Goal: Information Seeking & Learning: Learn about a topic

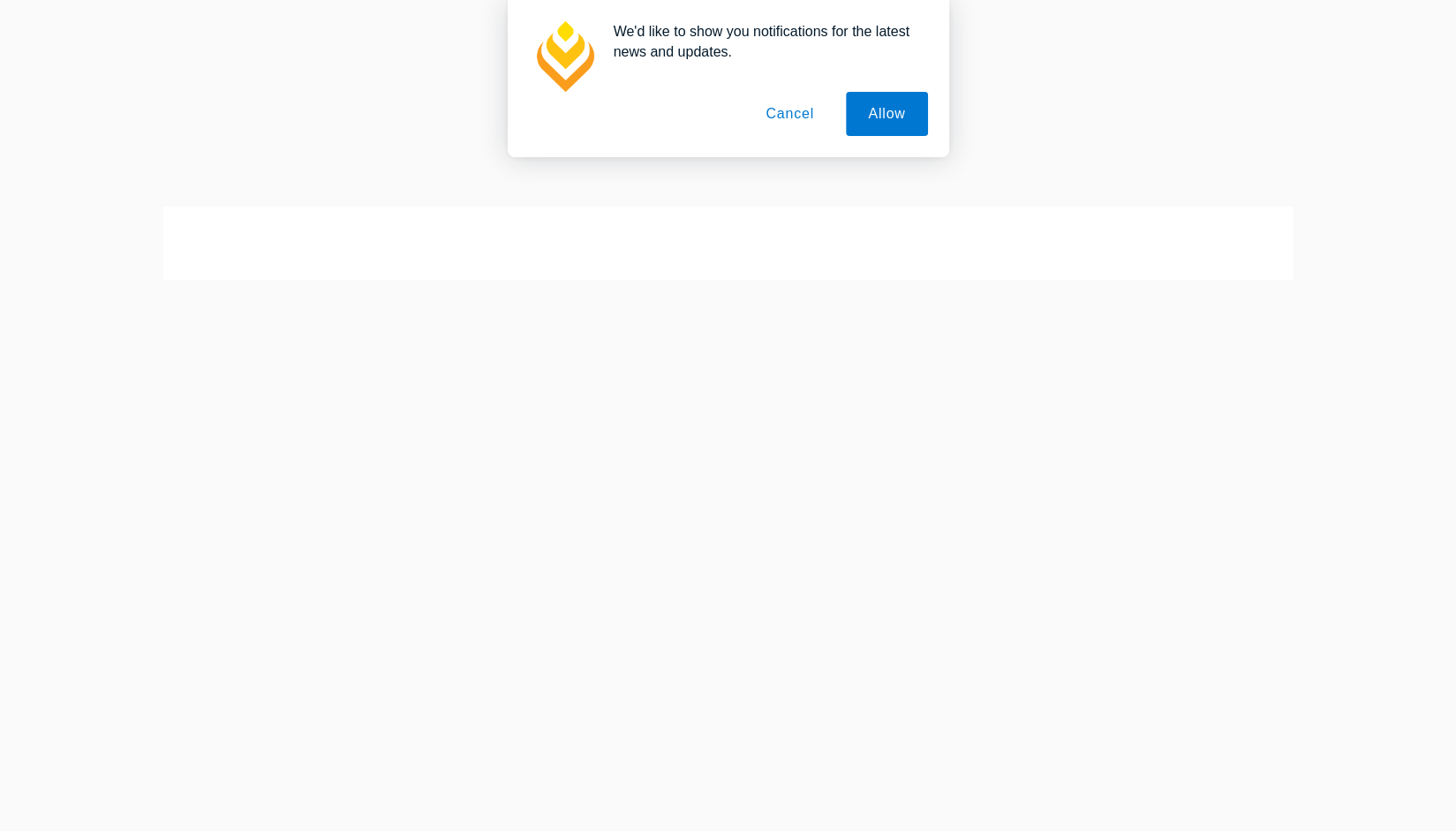
click at [802, 110] on button "Cancel" at bounding box center [791, 114] width 93 height 45
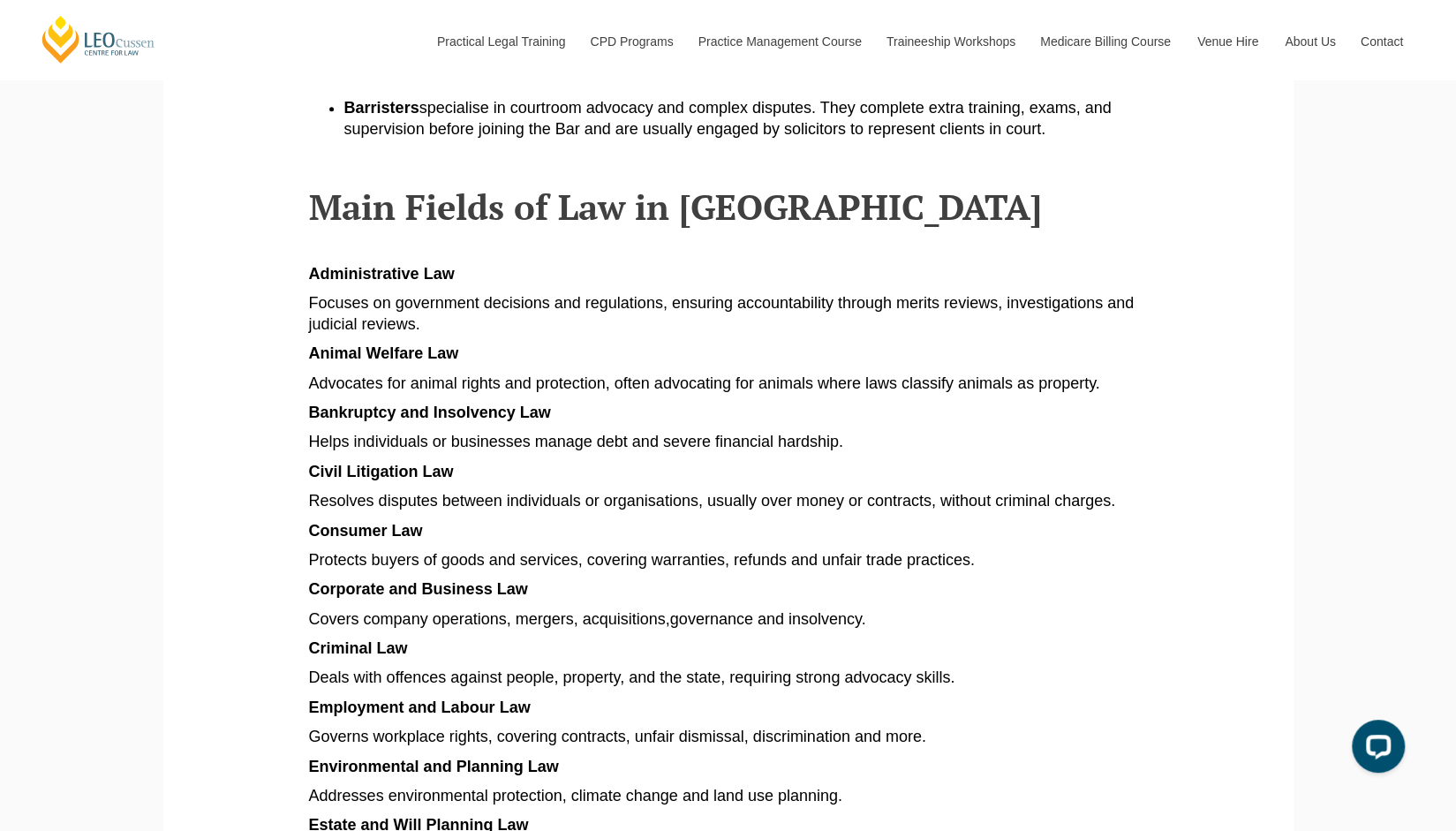
scroll to position [837, 0]
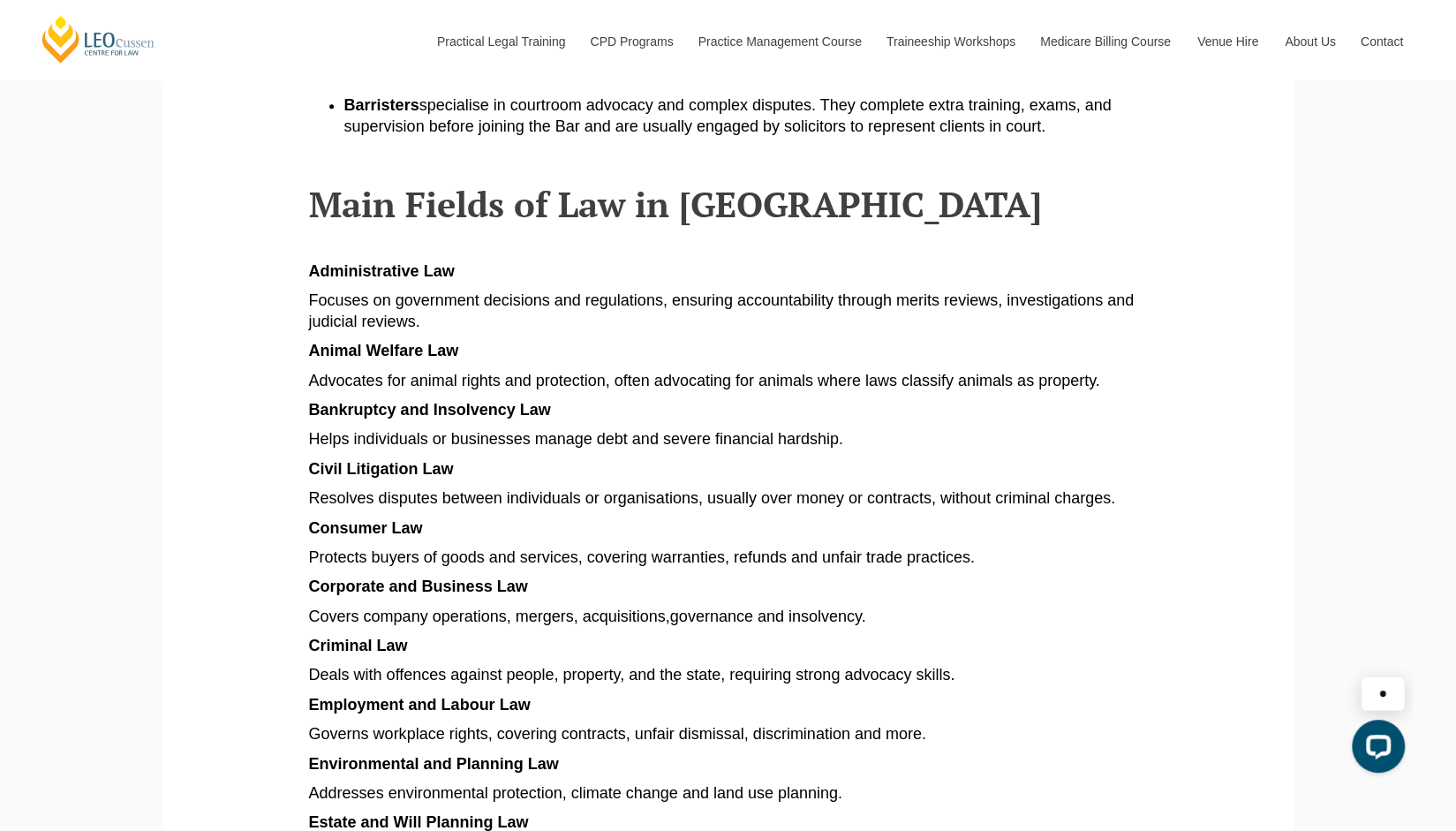
click at [357, 311] on span "Focuses on government decisions and regulations, ensuring accountability throug…" at bounding box center [722, 309] width 825 height 38
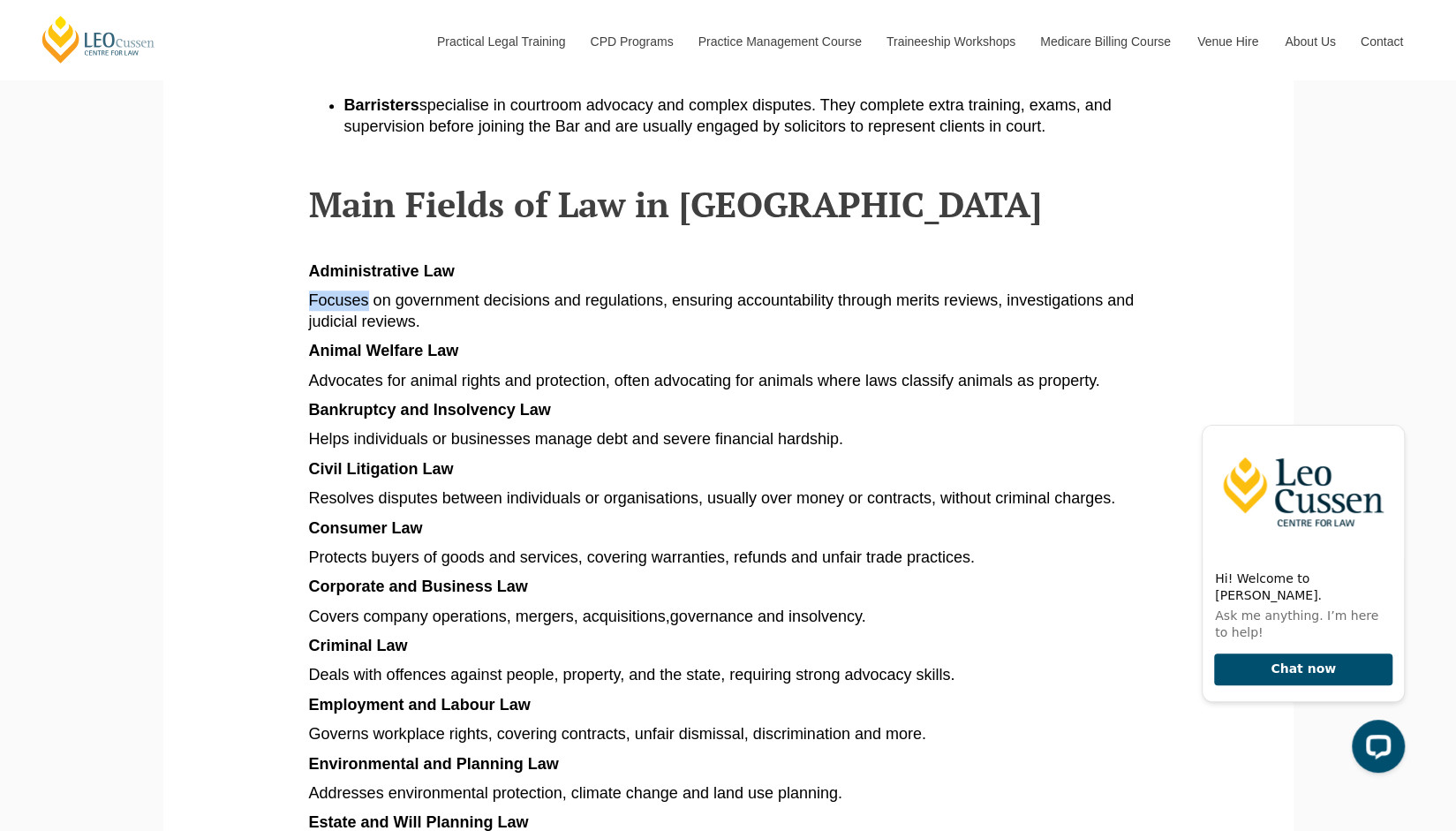
click at [357, 311] on span "Focuses on government decisions and regulations, ensuring accountability throug…" at bounding box center [722, 309] width 825 height 38
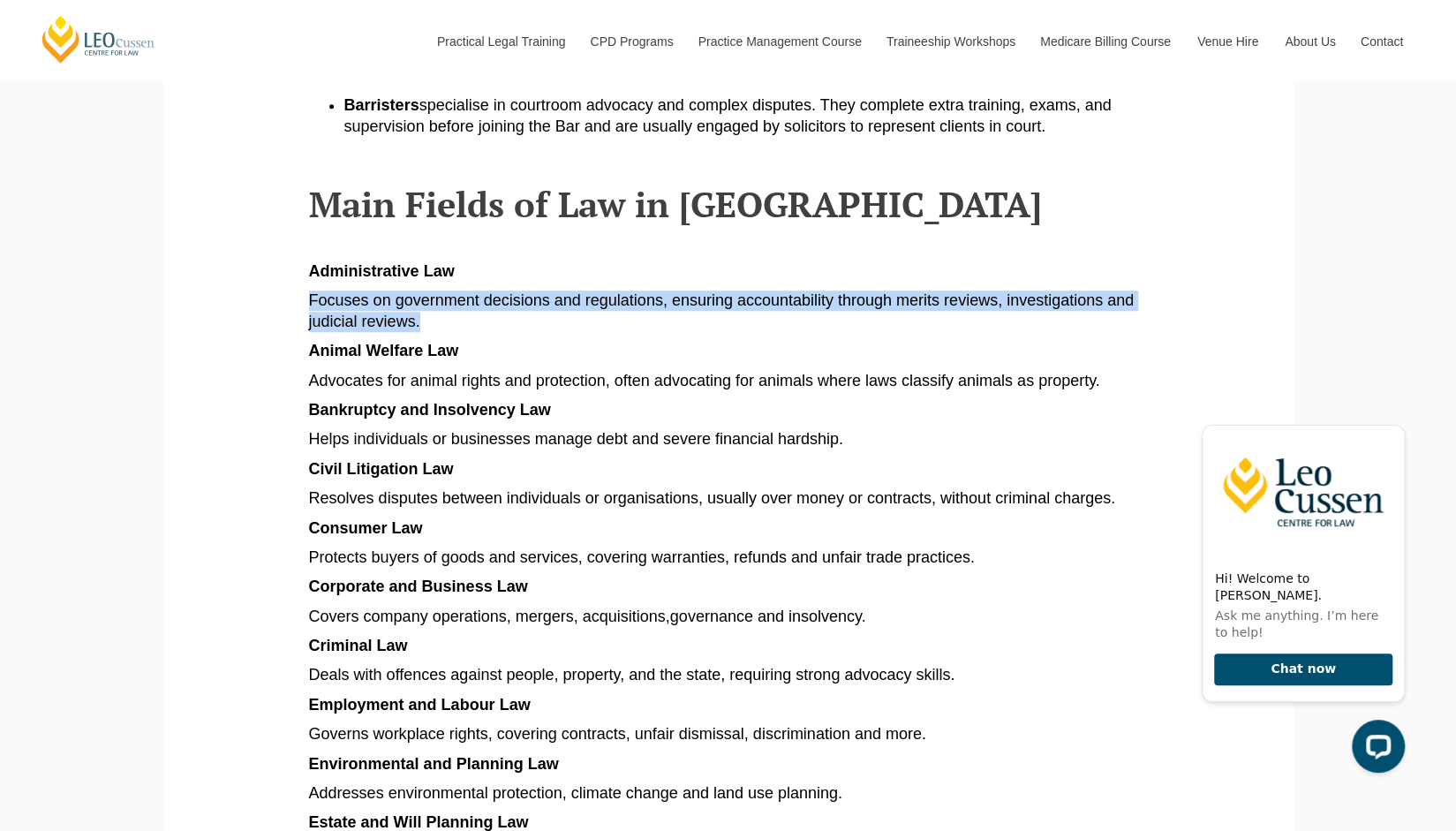
click at [357, 311] on span "Focuses on government decisions and regulations, ensuring accountability throug…" at bounding box center [722, 309] width 825 height 38
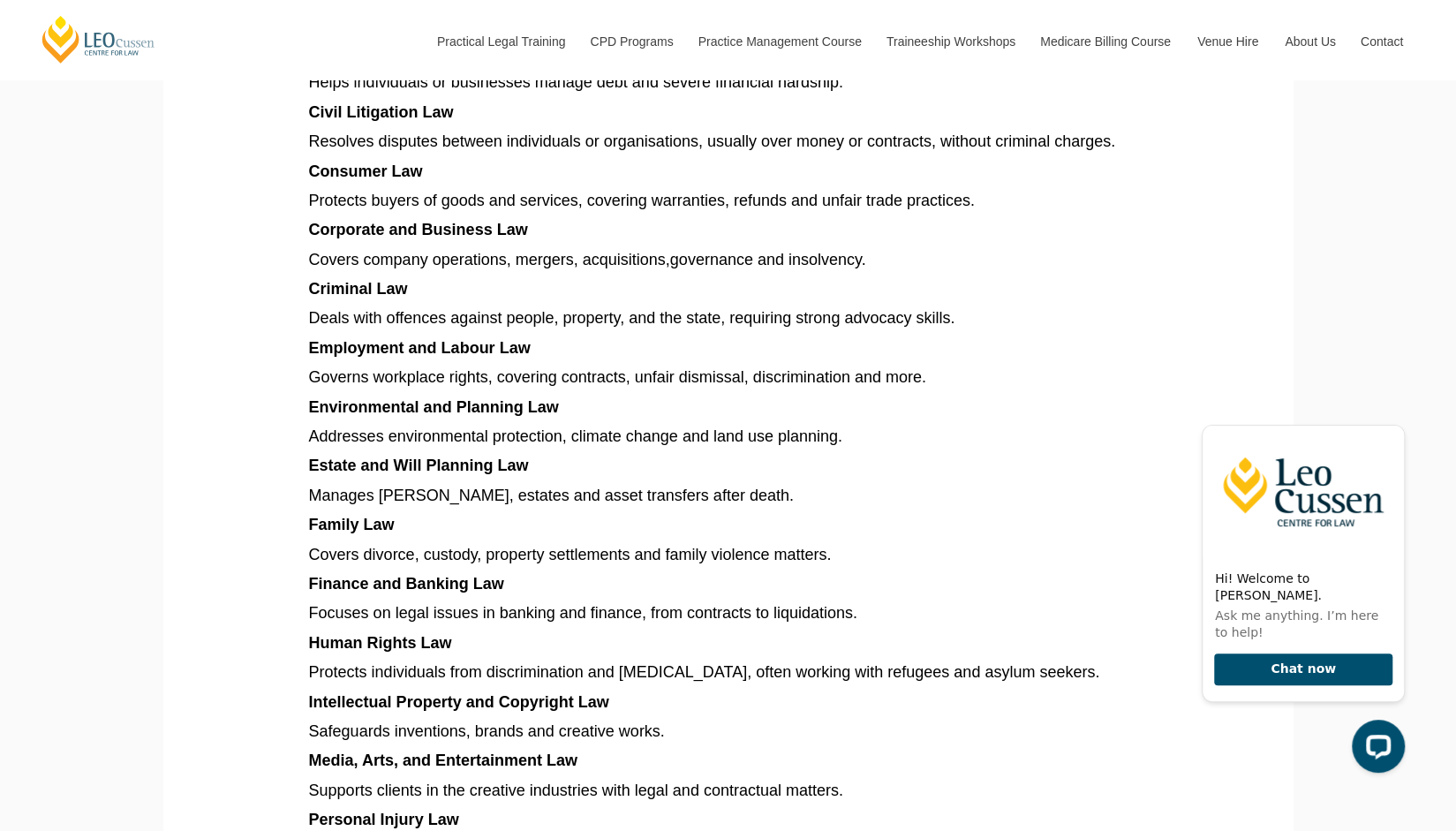
scroll to position [1197, 0]
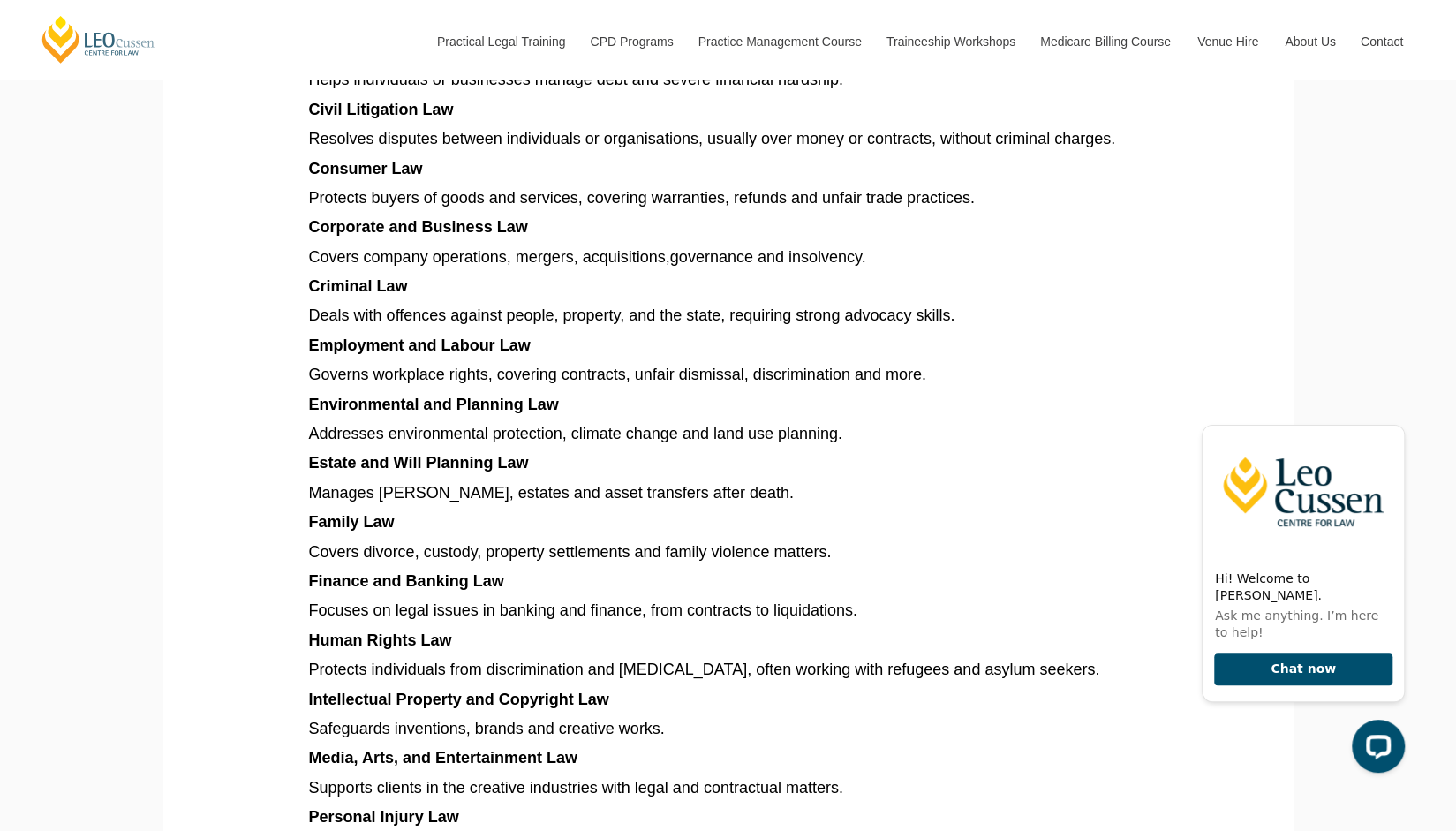
click at [357, 311] on span "Deals with offences against people, property, and the state, requiring strong a…" at bounding box center [632, 315] width 646 height 17
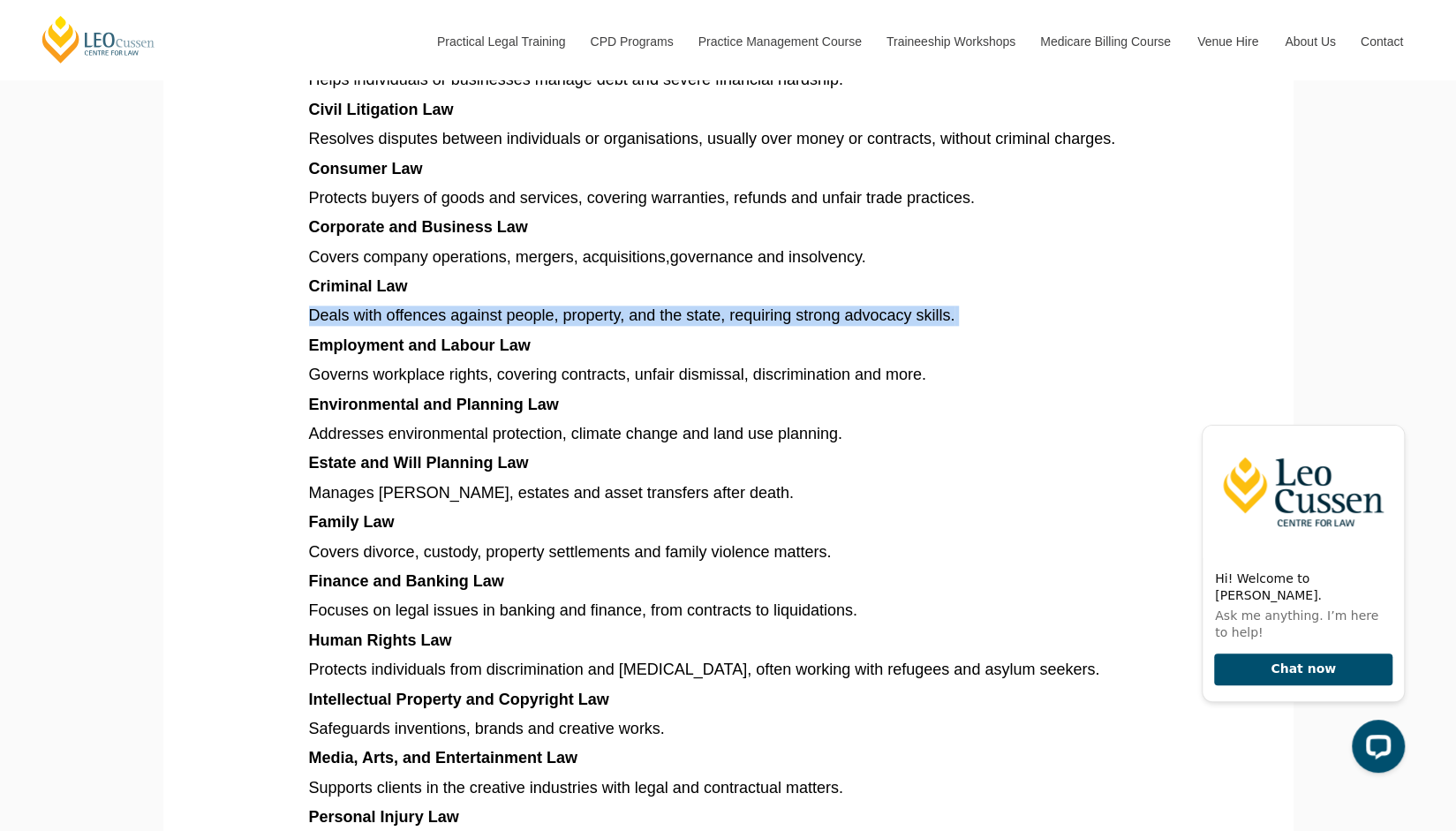
click at [357, 311] on span "Deals with offences against people, property, and the state, requiring strong a…" at bounding box center [632, 315] width 646 height 17
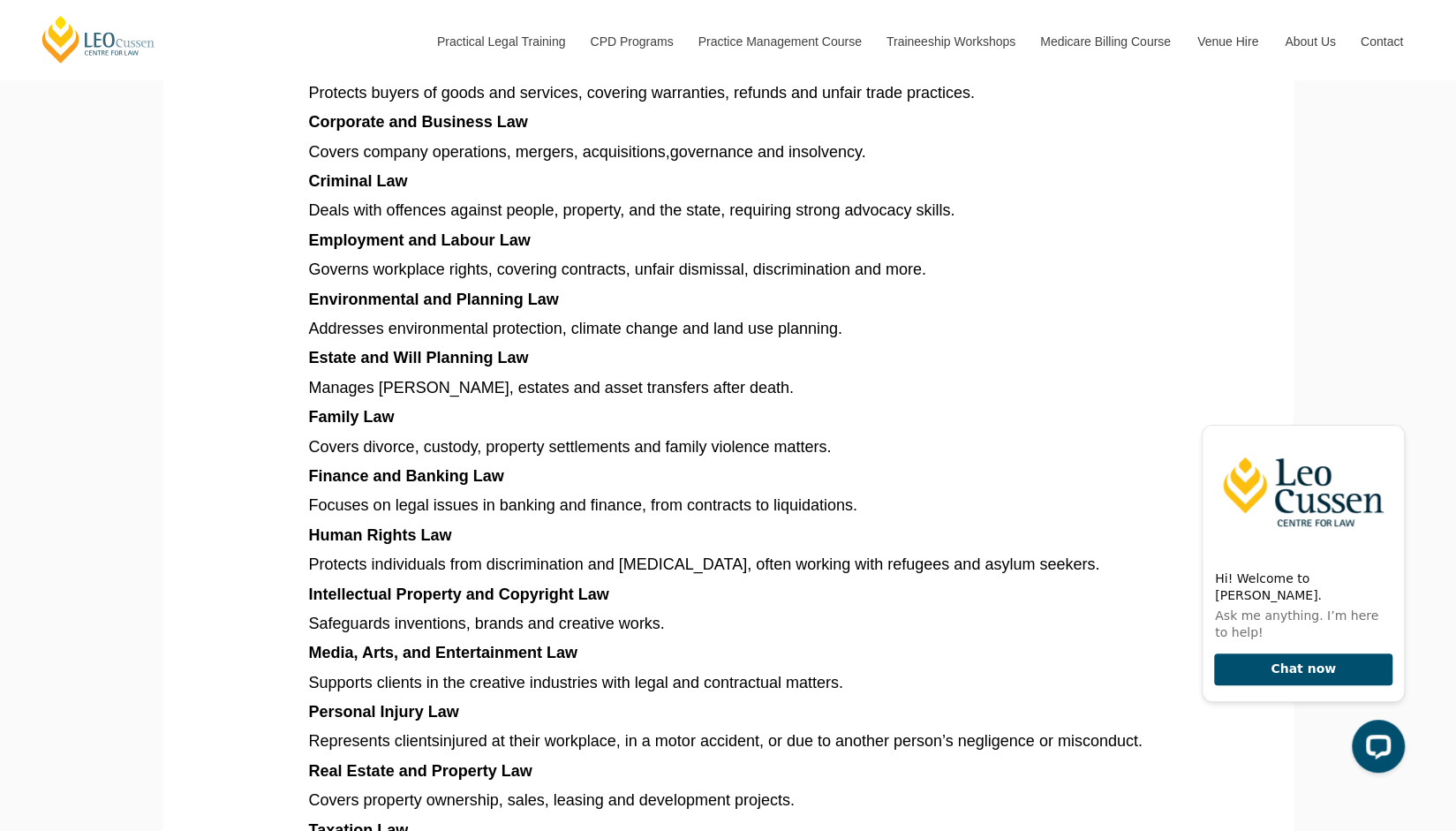
scroll to position [1250, 0]
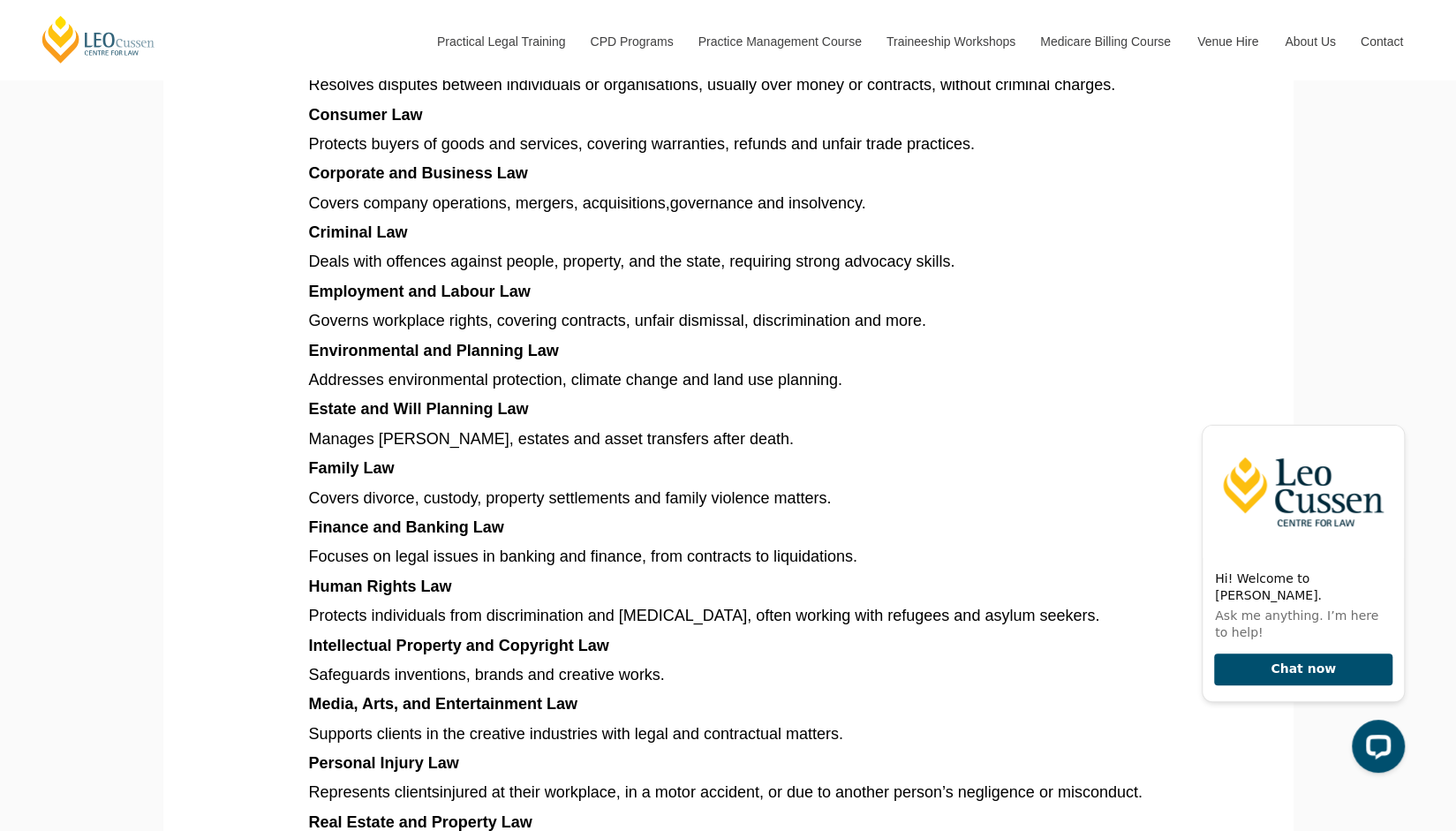
click at [364, 328] on span "Governs workplace rights, covering contracts, unfair dismissal, discrimination …" at bounding box center [618, 320] width 617 height 17
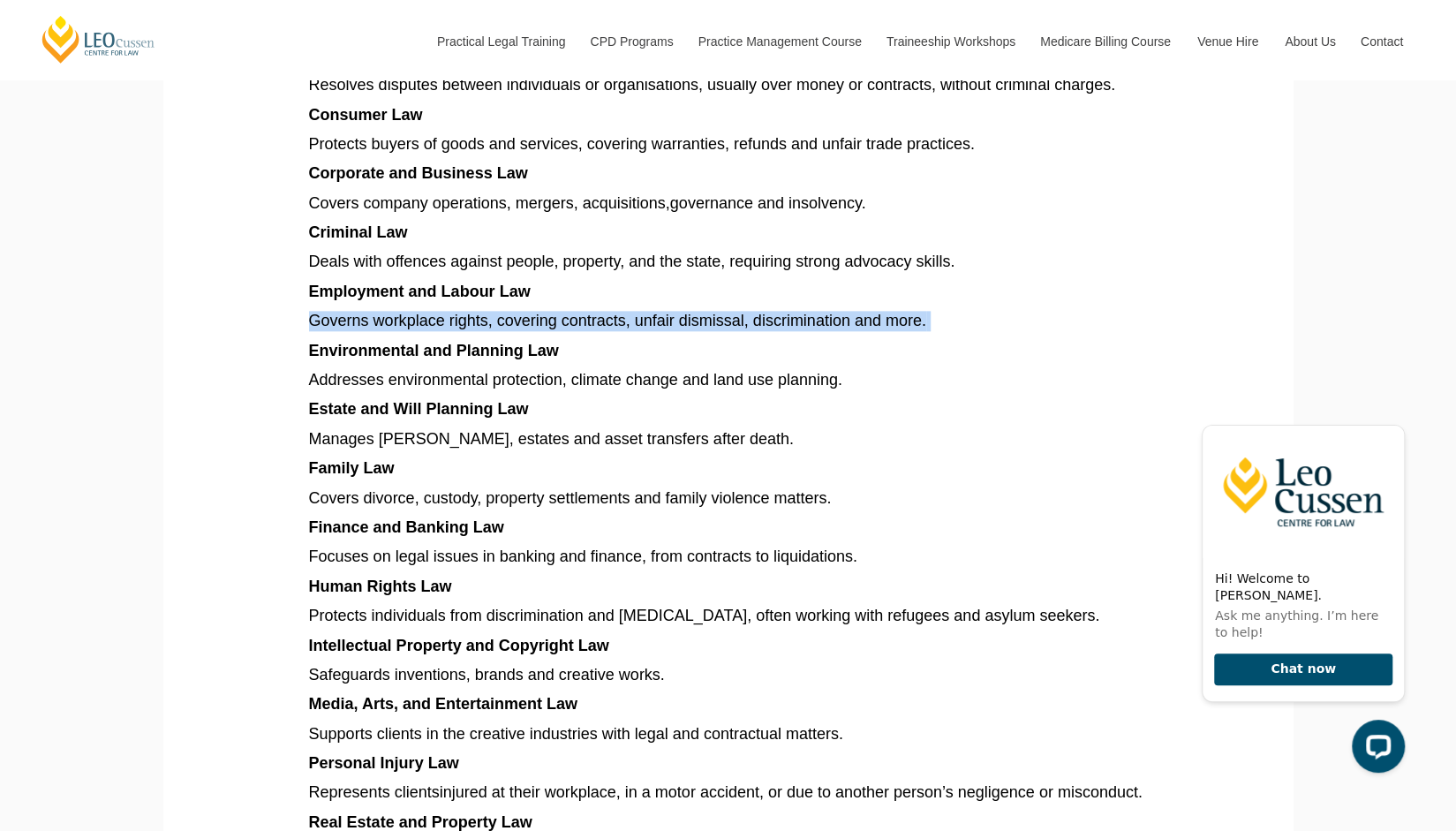
click at [364, 328] on span "Governs workplace rights, covering contracts, unfair dismissal, discrimination …" at bounding box center [618, 320] width 617 height 17
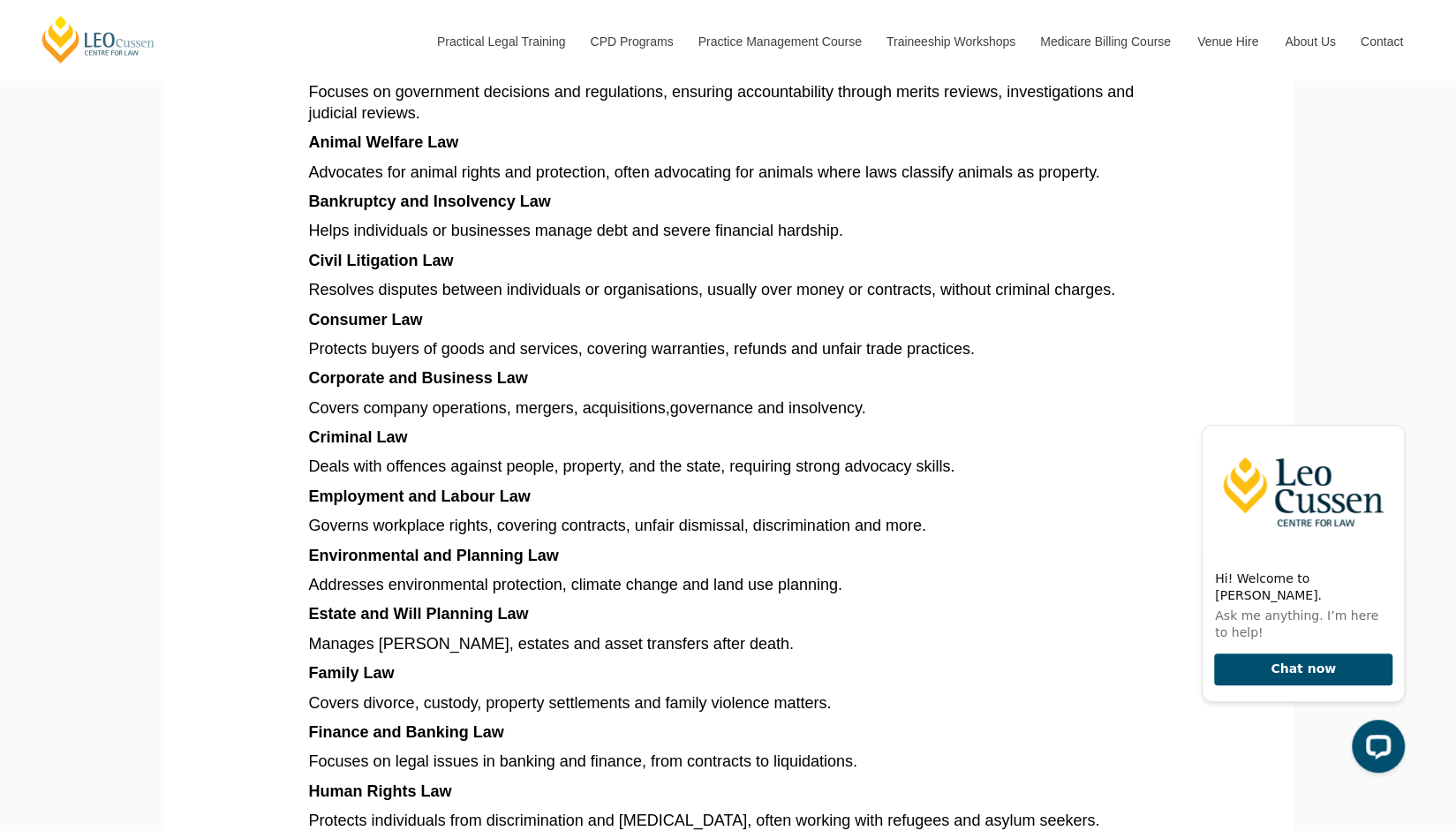
scroll to position [1046, 0]
click at [366, 345] on span "Protects buyers of goods and services, covering warranties, refunds and unfair …" at bounding box center [642, 348] width 665 height 17
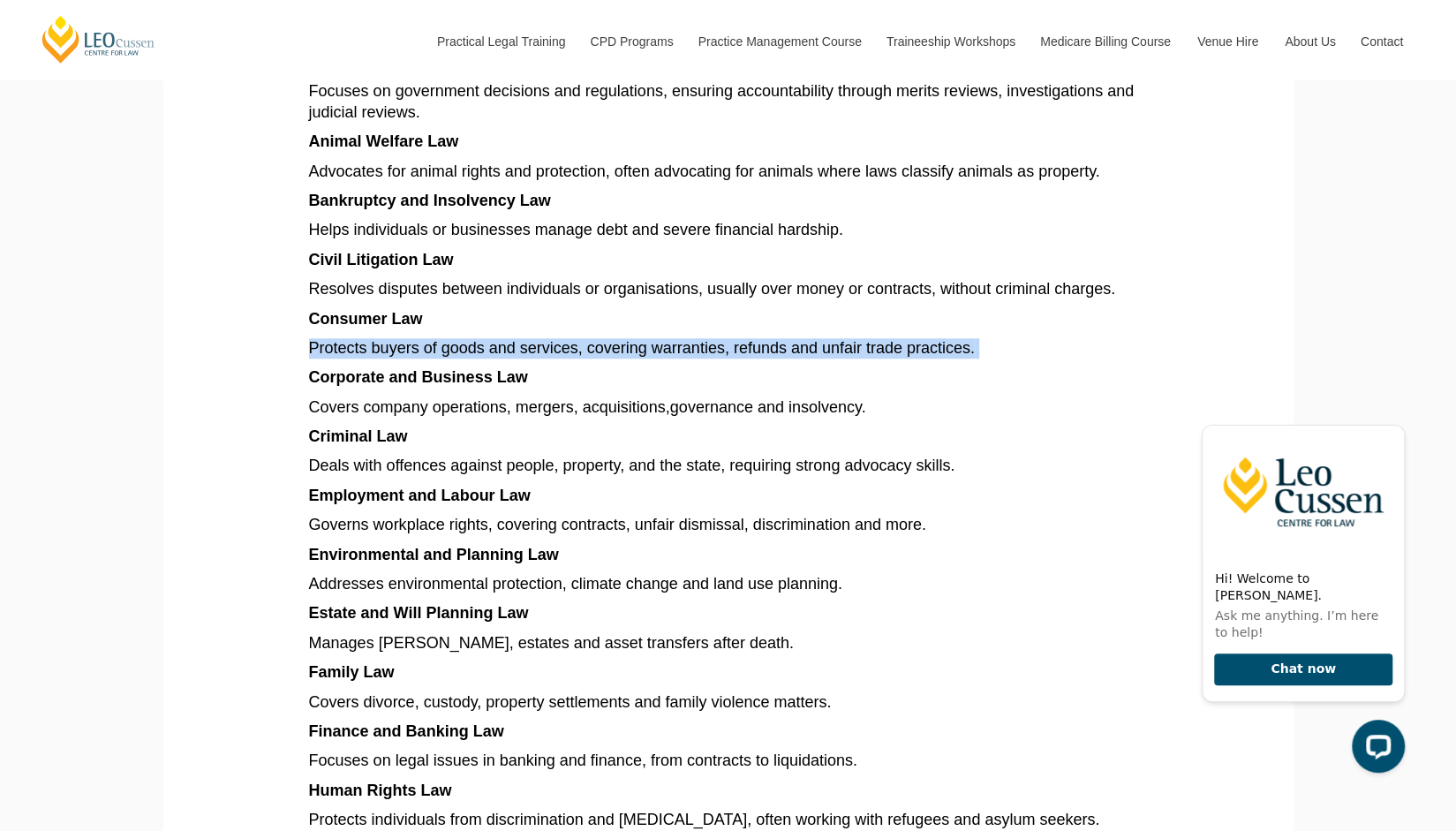
click at [366, 345] on span "Protects buyers of goods and services, covering warranties, refunds and unfair …" at bounding box center [642, 348] width 665 height 17
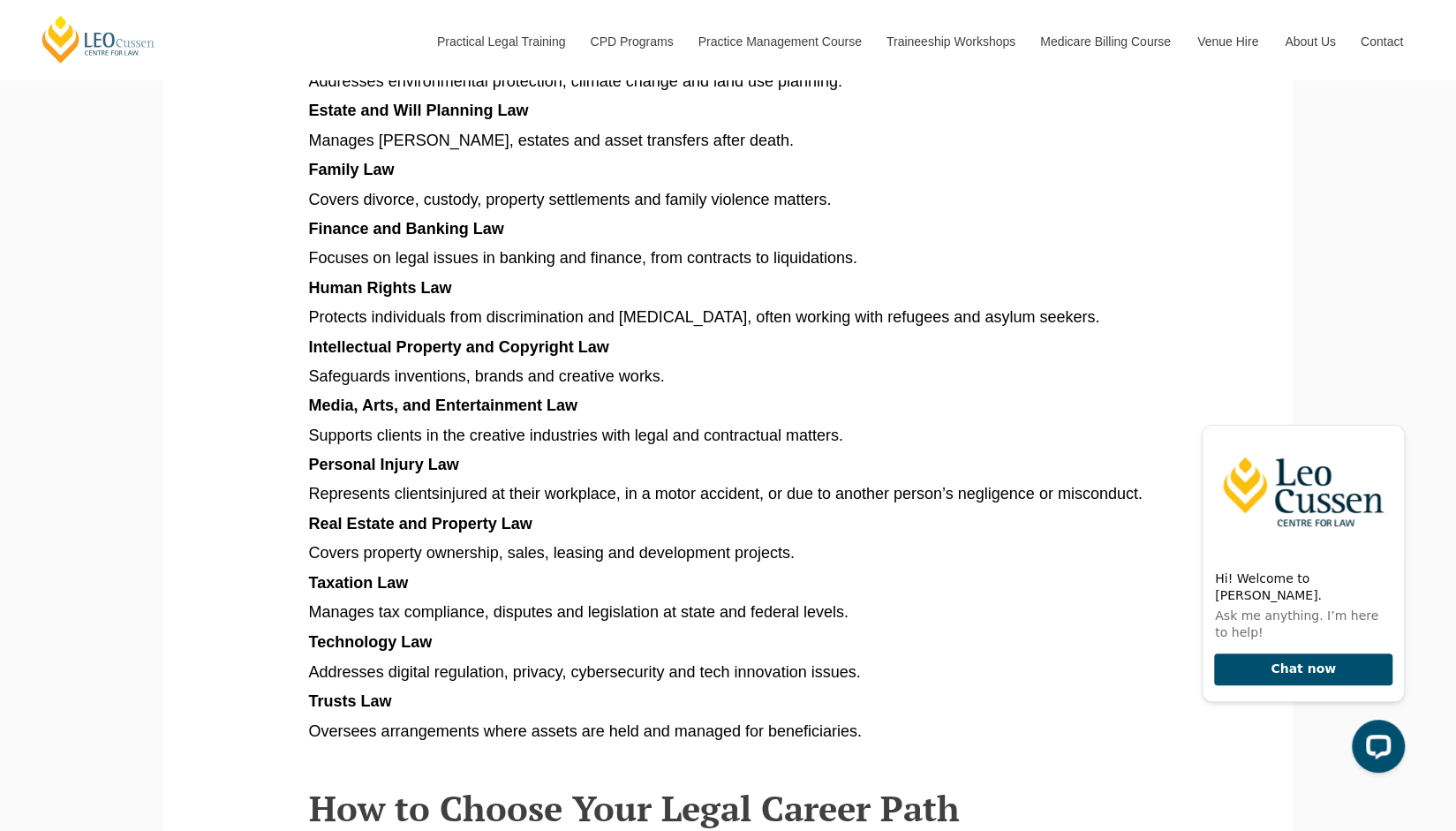
scroll to position [1522, 0]
